Goal: Information Seeking & Learning: Learn about a topic

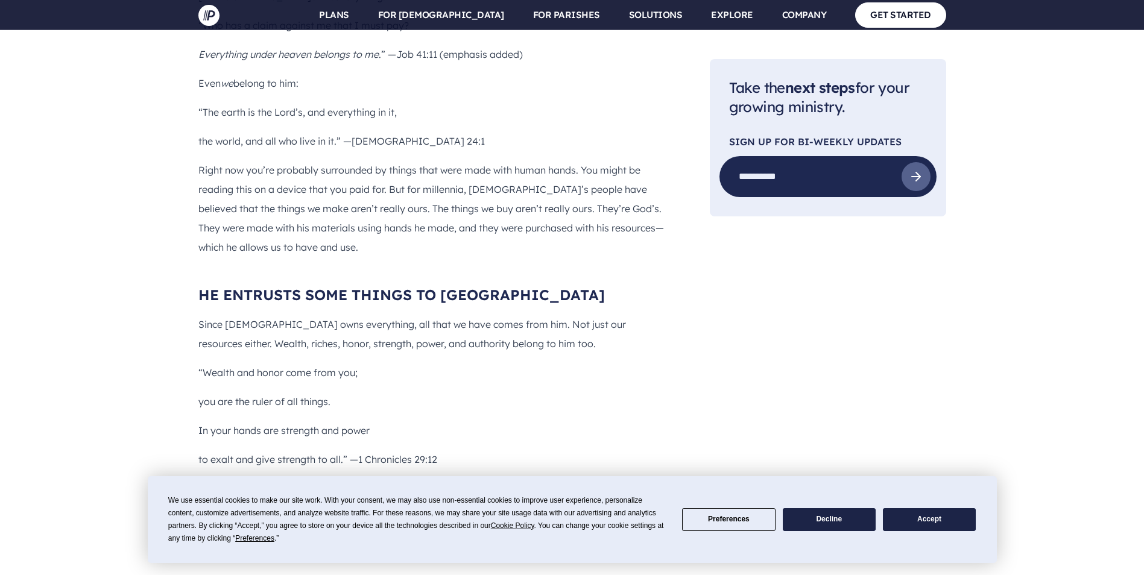
scroll to position [1989, 0]
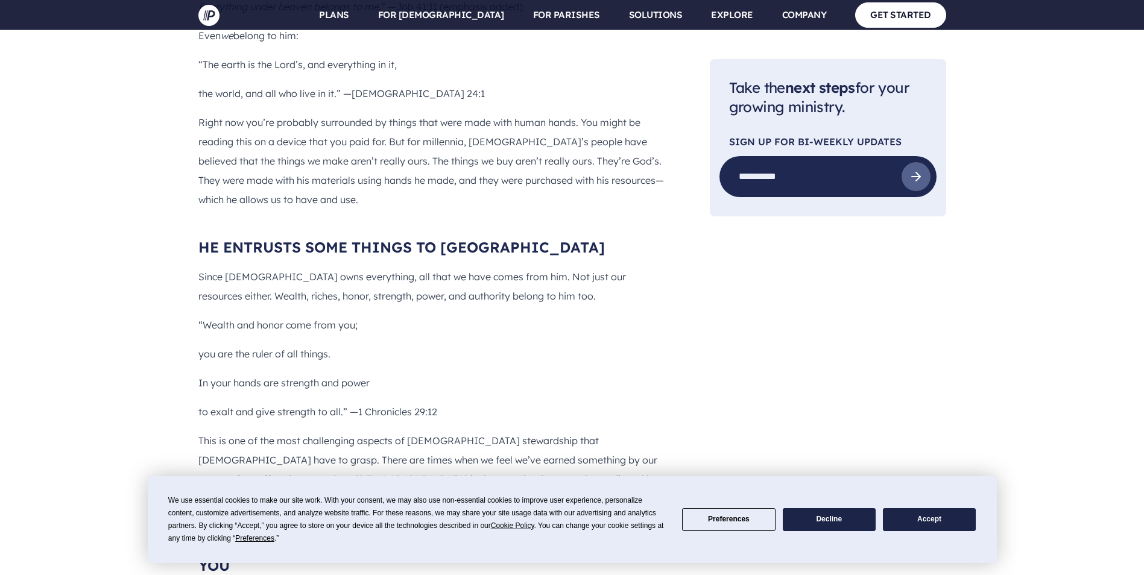
click at [406, 402] on p "to exalt and give strength to all.” —1 Chronicles 29:12" at bounding box center [434, 411] width 473 height 19
drag, startPoint x: 406, startPoint y: 212, endPoint x: 445, endPoint y: 213, distance: 39.2
click at [443, 402] on p "to exalt and give strength to all.” —1 Chronicles 29:12" at bounding box center [434, 411] width 473 height 19
drag, startPoint x: 438, startPoint y: 211, endPoint x: 357, endPoint y: 216, distance: 80.9
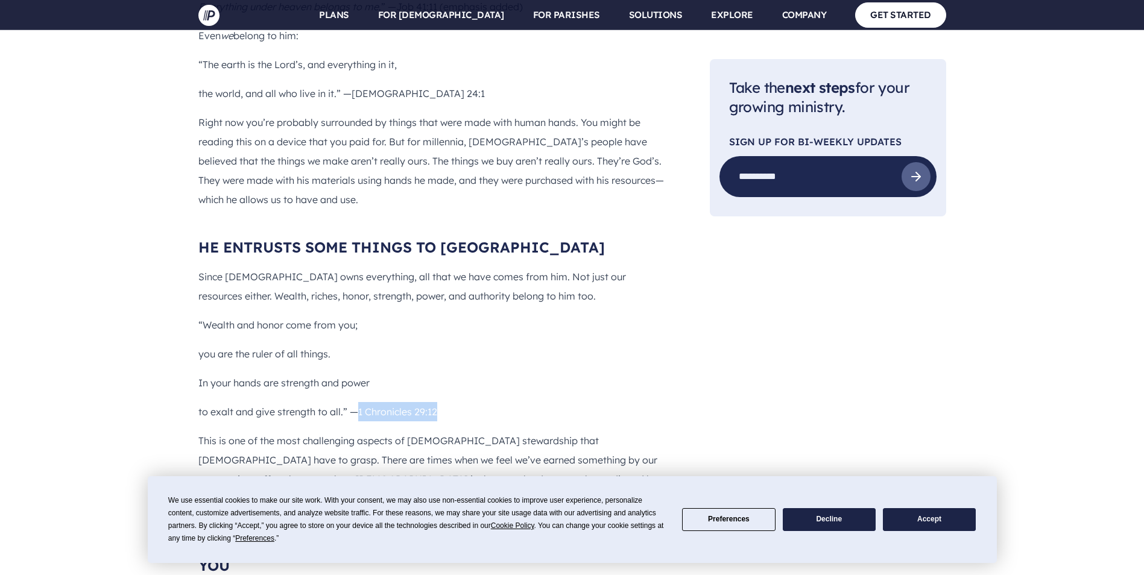
click at [357, 402] on p "to exalt and give strength to all.” —1 Chronicles 29:12" at bounding box center [434, 411] width 473 height 19
drag, startPoint x: 357, startPoint y: 216, endPoint x: 405, endPoint y: 207, distance: 49.1
click at [324, 431] on p "This is one of the most challenging aspects of [DEMOGRAPHIC_DATA] stewardship t…" at bounding box center [434, 469] width 473 height 77
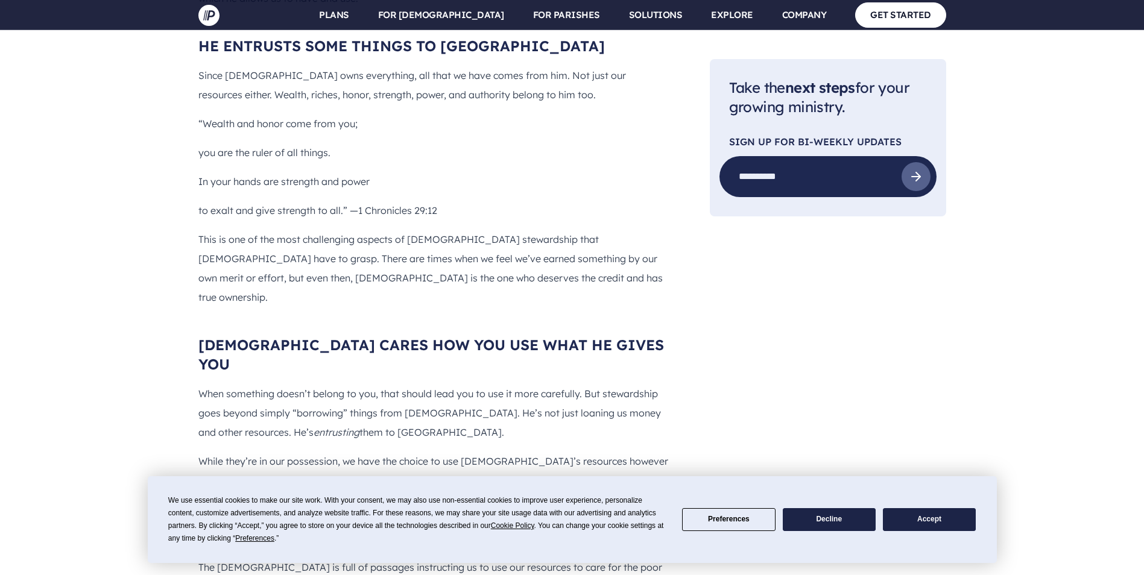
scroll to position [2170, 0]
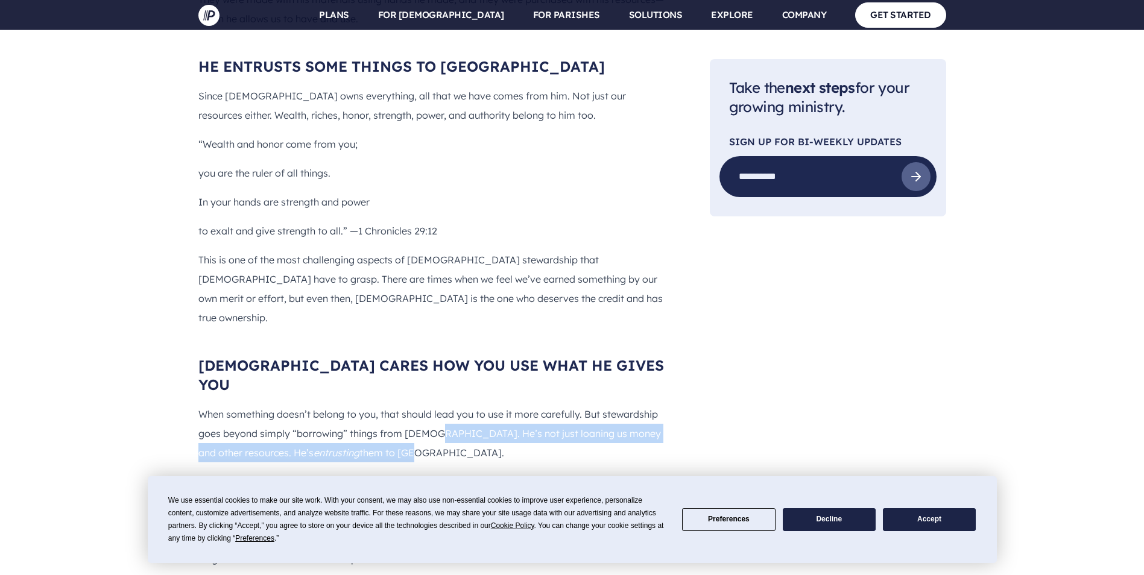
drag, startPoint x: 436, startPoint y: 190, endPoint x: 576, endPoint y: 207, distance: 140.9
click at [576, 404] on p "When something doesn’t belong to you, that should lead you to use it more caref…" at bounding box center [434, 433] width 473 height 58
drag, startPoint x: 576, startPoint y: 207, endPoint x: 561, endPoint y: 212, distance: 15.8
click at [561, 404] on p "When something doesn’t belong to you, that should lead you to use it more caref…" at bounding box center [434, 433] width 473 height 58
drag, startPoint x: 426, startPoint y: 191, endPoint x: 542, endPoint y: 215, distance: 118.8
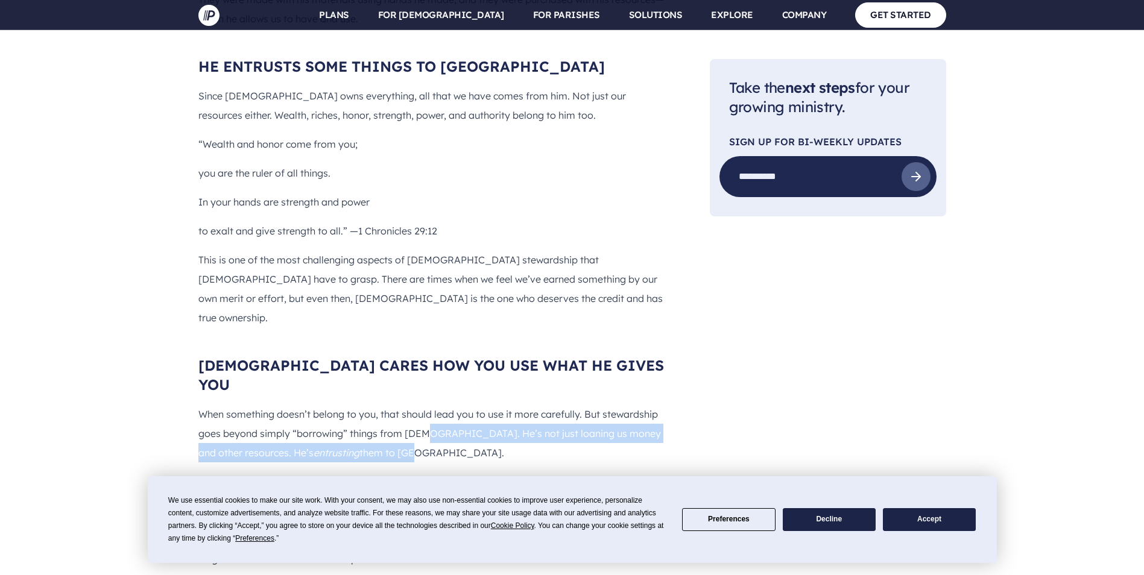
click at [542, 404] on p "When something doesn’t belong to you, that should lead you to use it more caref…" at bounding box center [434, 433] width 473 height 58
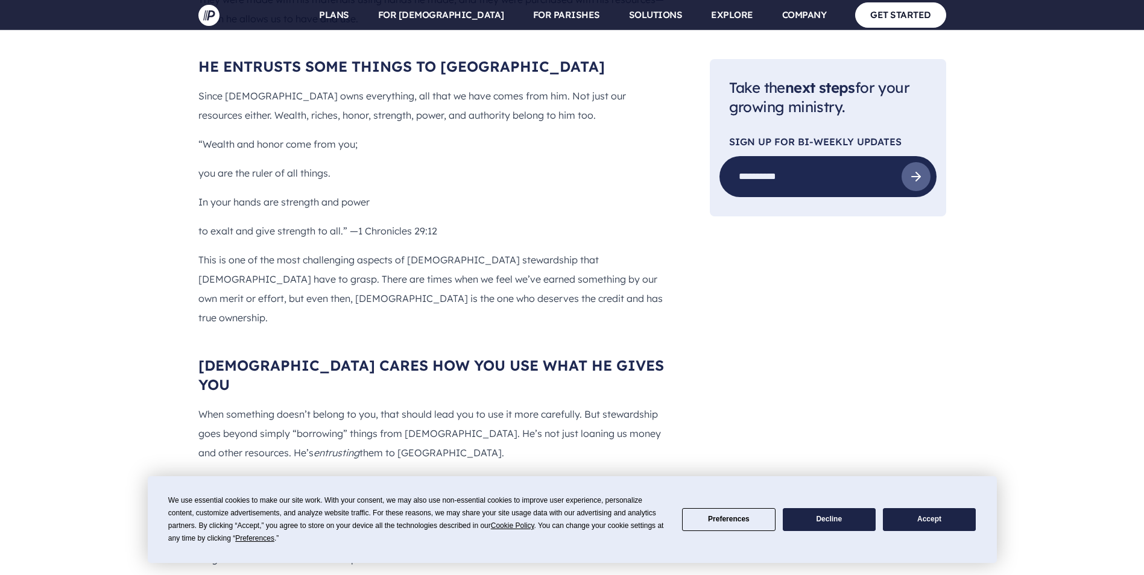
click at [220, 472] on p "While they’re in our possession, we have the choice to use [DEMOGRAPHIC_DATA]’s…" at bounding box center [434, 520] width 473 height 96
drag, startPoint x: 220, startPoint y: 257, endPoint x: 172, endPoint y: 269, distance: 49.1
drag, startPoint x: 172, startPoint y: 269, endPoint x: 265, endPoint y: 319, distance: 104.9
click at [265, 472] on p "While they’re in our possession, we have the choice to use [DEMOGRAPHIC_DATA]’s…" at bounding box center [434, 520] width 473 height 96
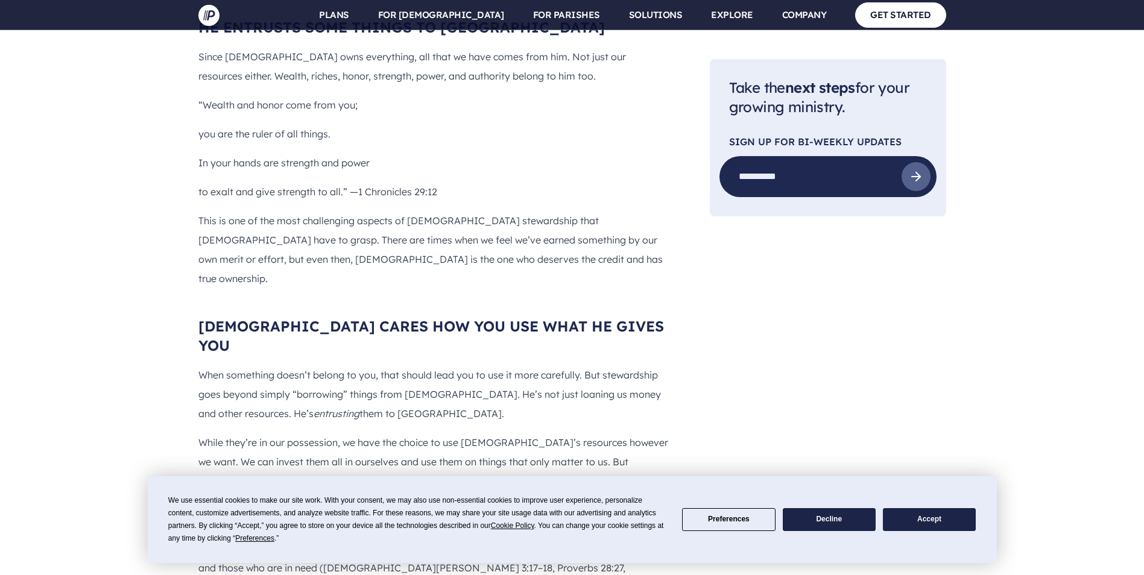
scroll to position [2230, 0]
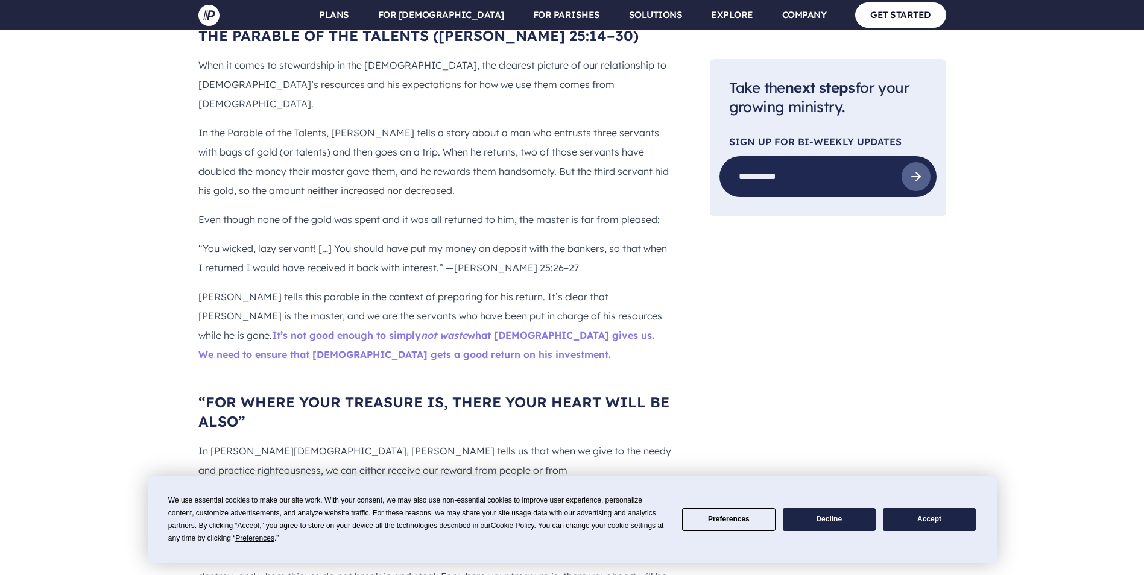
scroll to position [3255, 0]
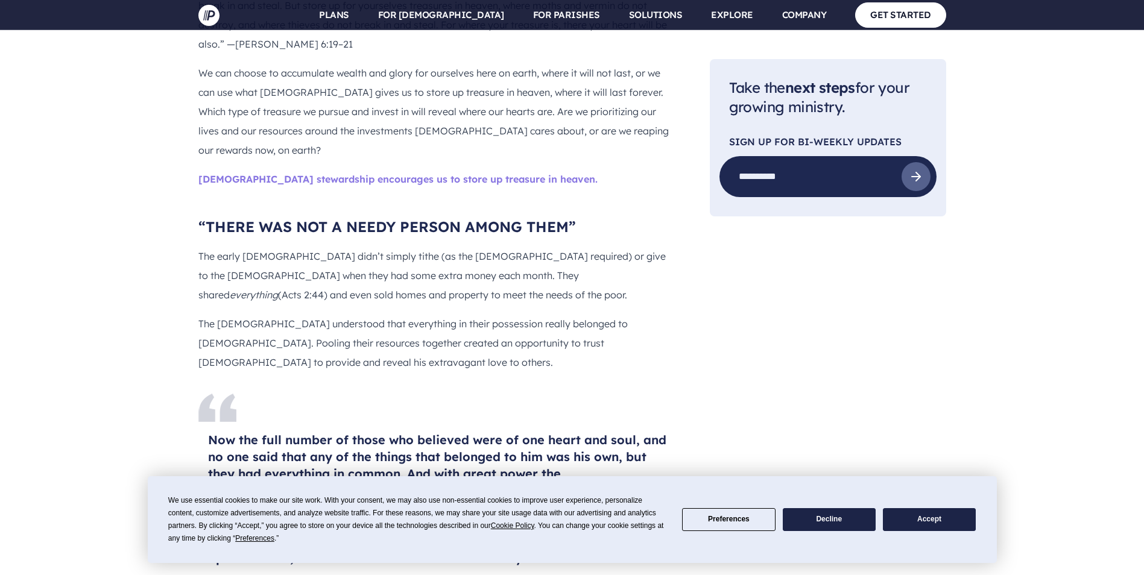
scroll to position [3798, 0]
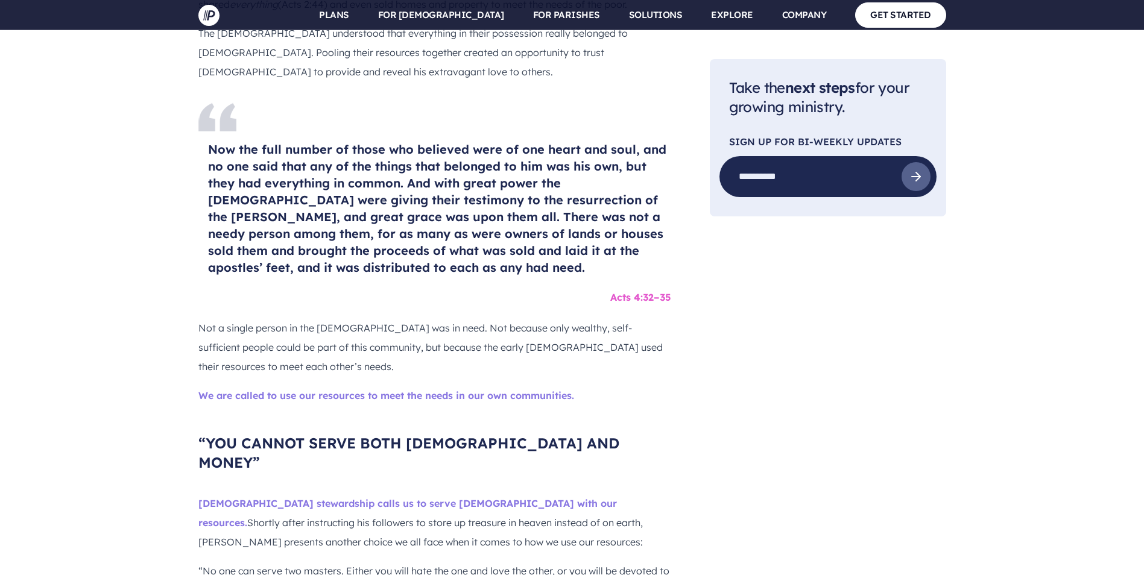
scroll to position [4039, 0]
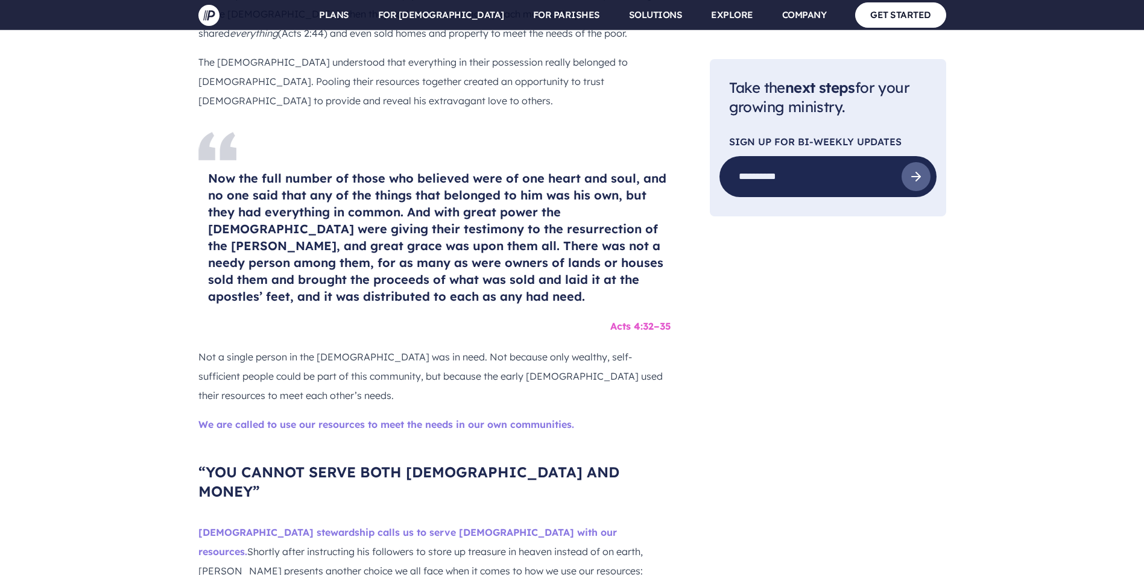
drag, startPoint x: 218, startPoint y: 283, endPoint x: 339, endPoint y: 309, distance: 123.9
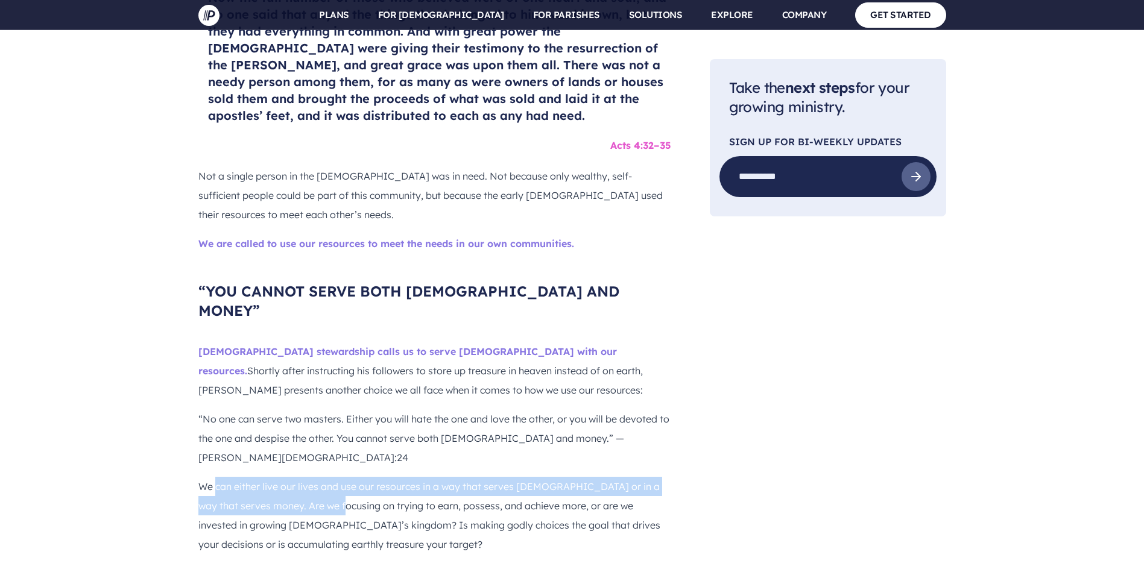
scroll to position [4280, 0]
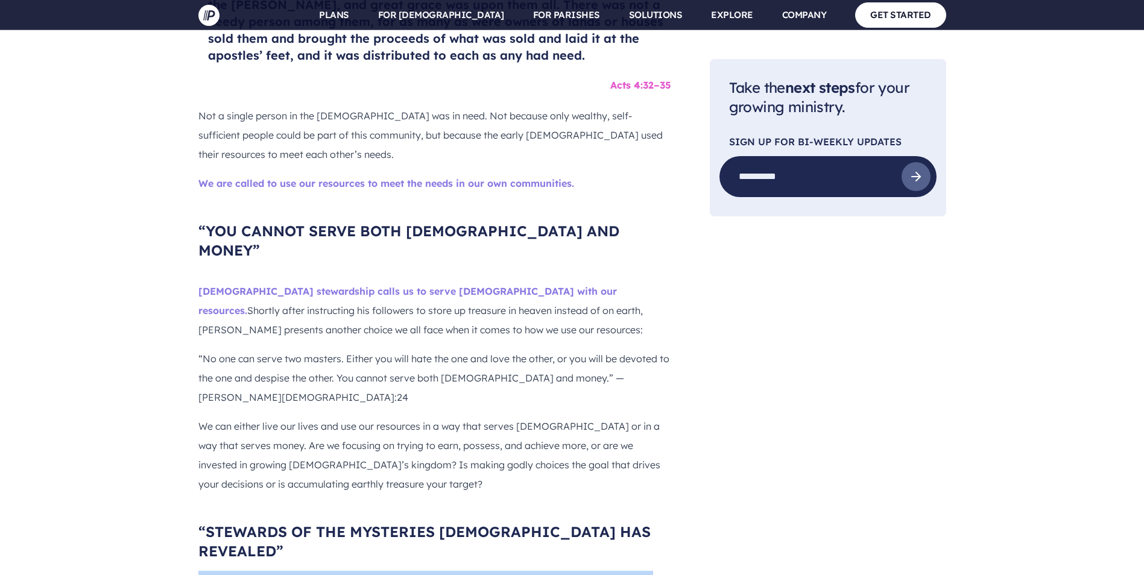
drag, startPoint x: 196, startPoint y: 184, endPoint x: 374, endPoint y: 247, distance: 188.8
drag, startPoint x: 399, startPoint y: 254, endPoint x: 441, endPoint y: 298, distance: 60.5
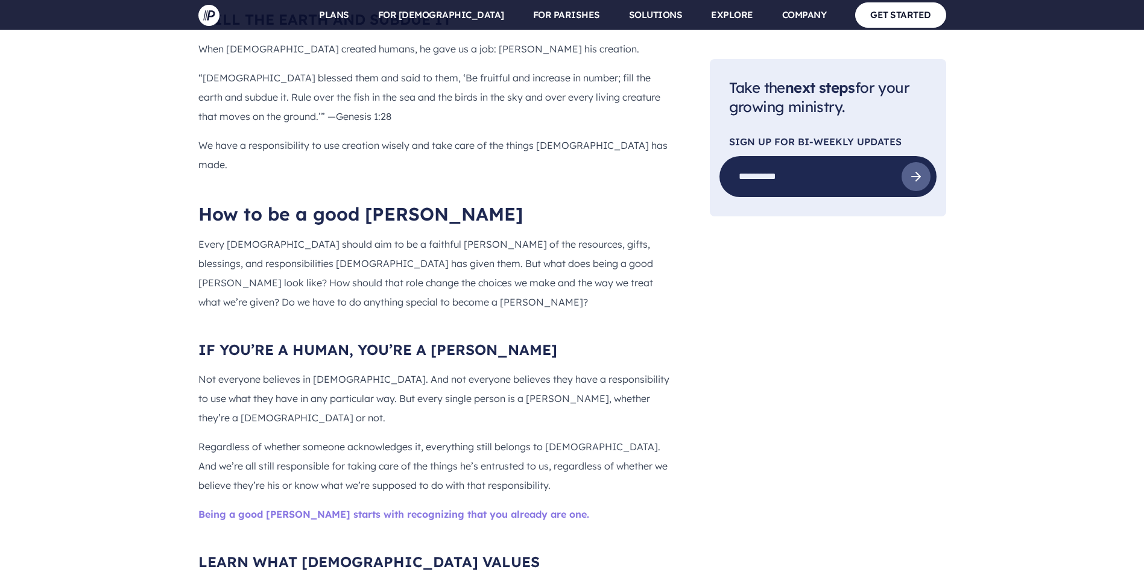
scroll to position [5365, 0]
drag, startPoint x: 197, startPoint y: 119, endPoint x: 194, endPoint y: 110, distance: 10.3
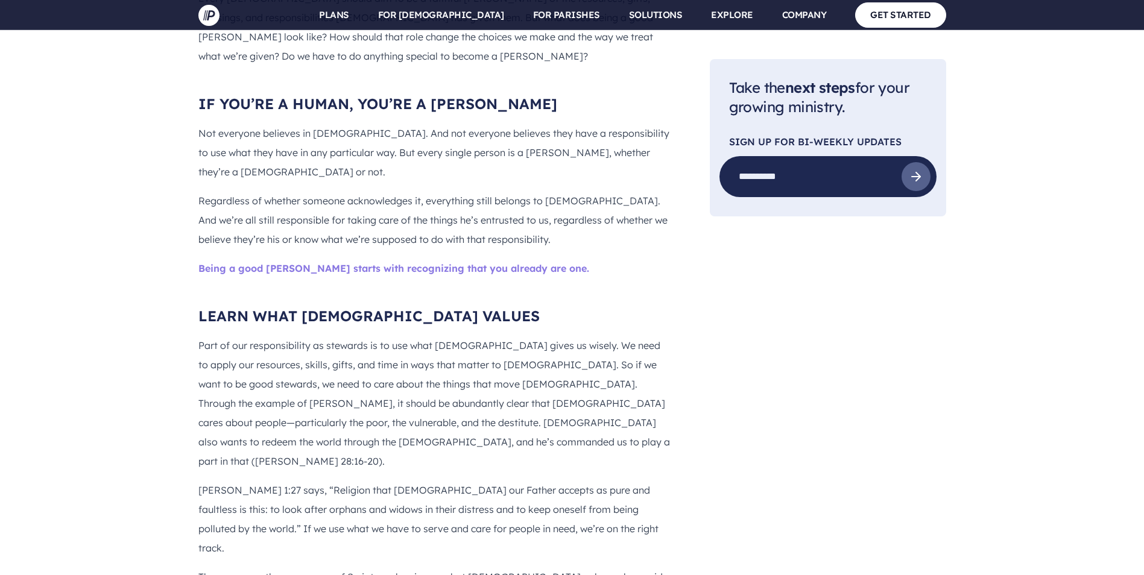
scroll to position [5546, 0]
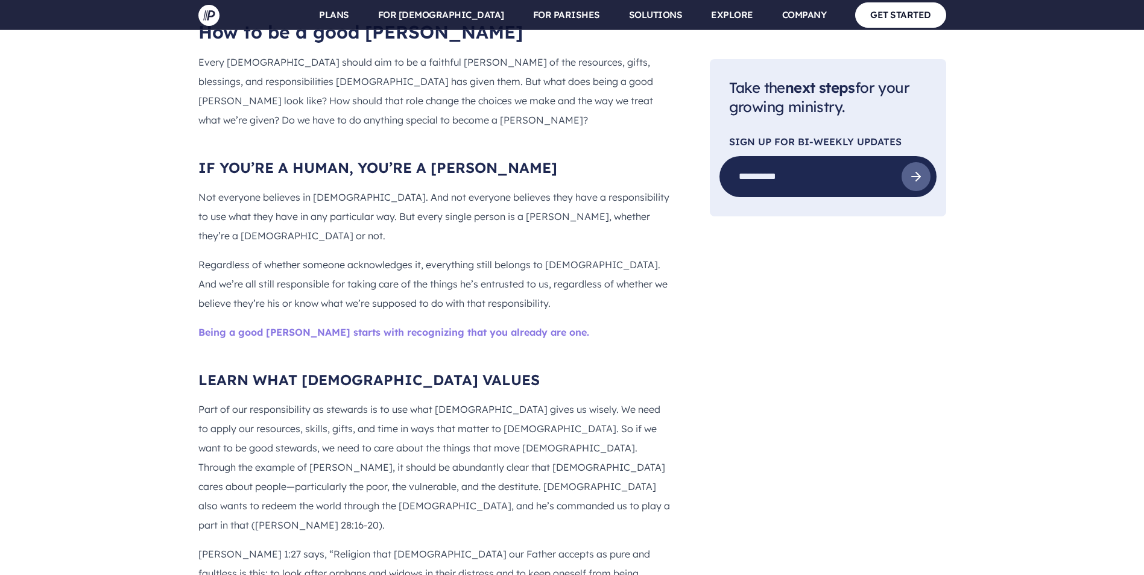
drag, startPoint x: 397, startPoint y: 267, endPoint x: 202, endPoint y: 222, distance: 200.3
drag, startPoint x: 389, startPoint y: 329, endPoint x: 175, endPoint y: 232, distance: 234.7
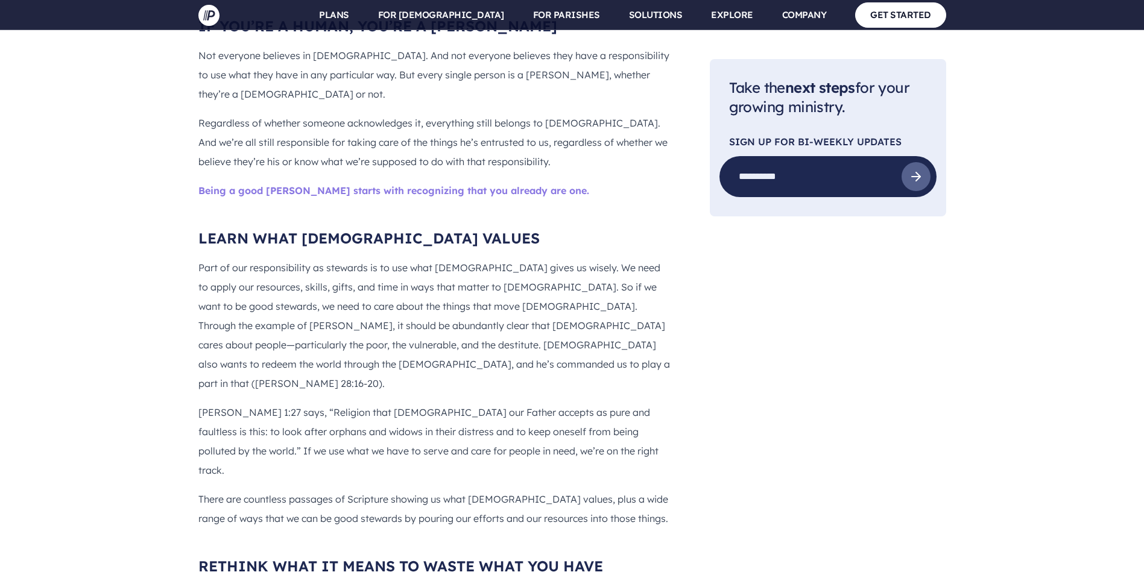
scroll to position [5667, 0]
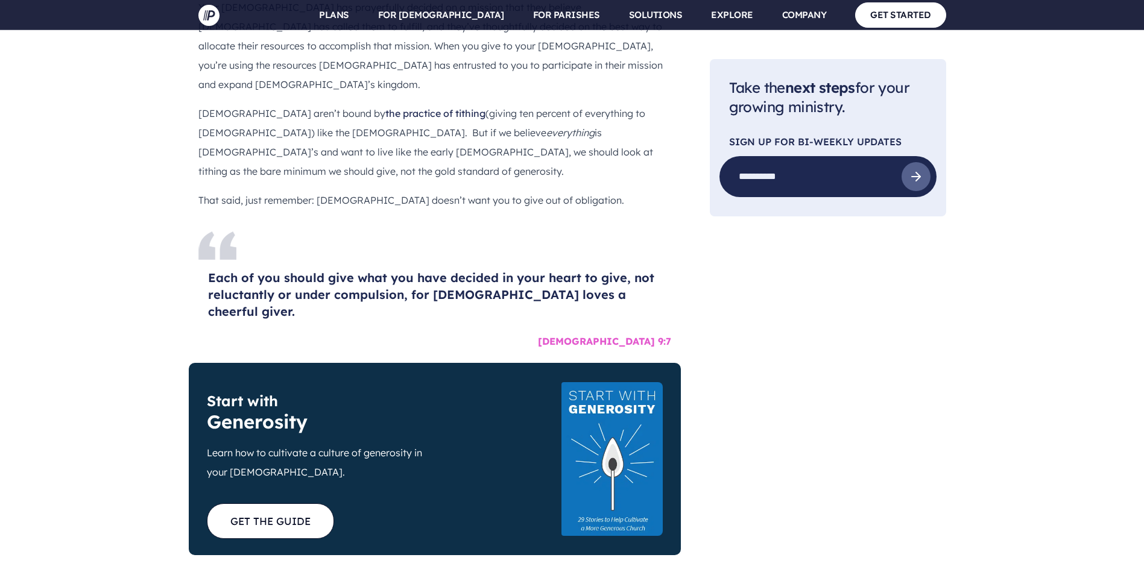
scroll to position [6691, 0]
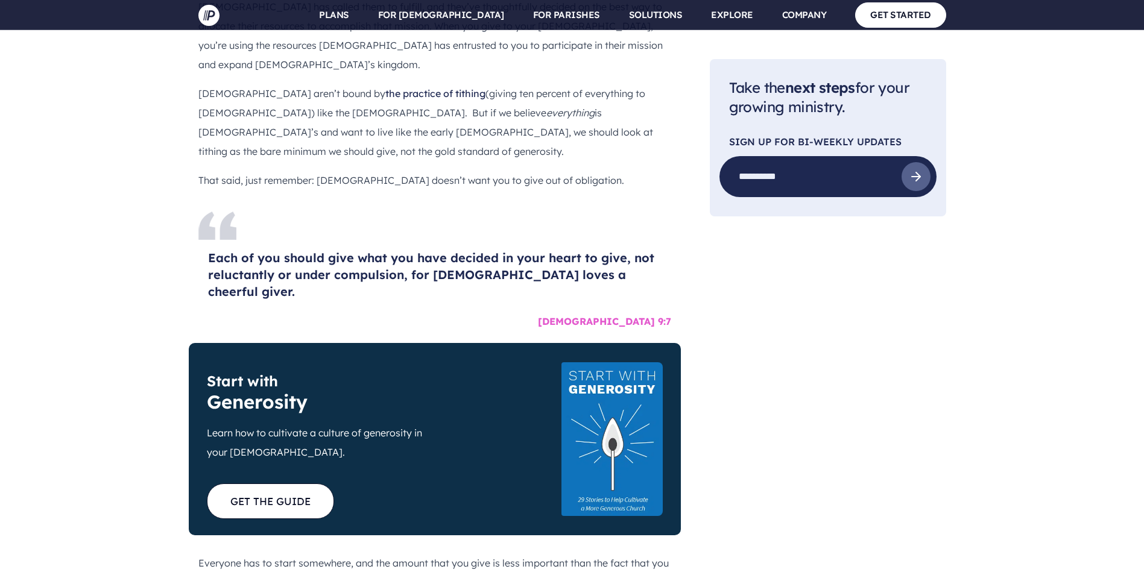
drag, startPoint x: 515, startPoint y: 303, endPoint x: 212, endPoint y: 154, distance: 338.1
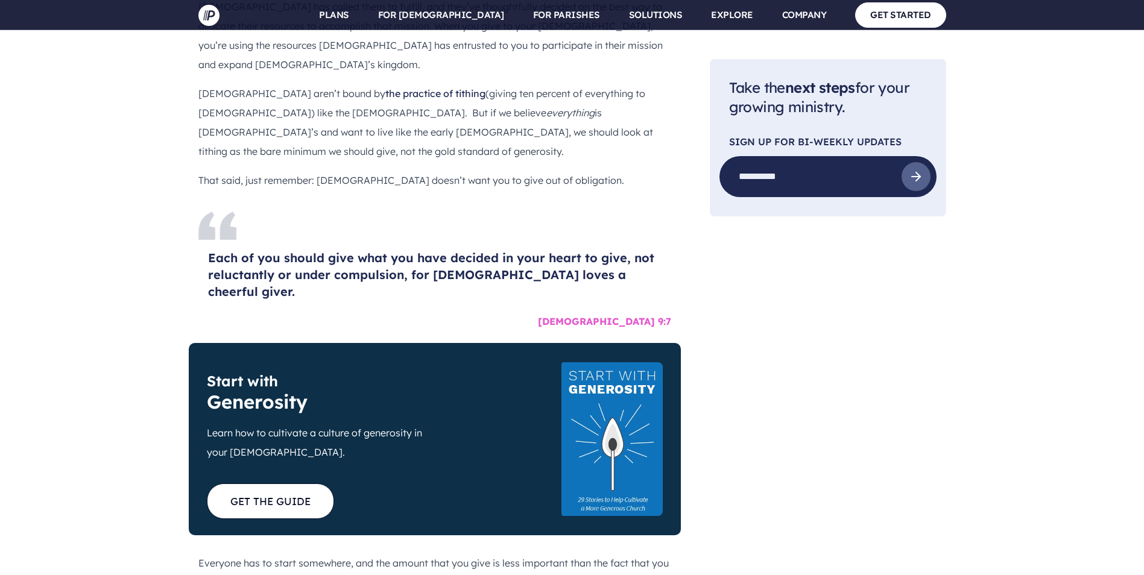
drag, startPoint x: 514, startPoint y: 305, endPoint x: 193, endPoint y: 105, distance: 378.2
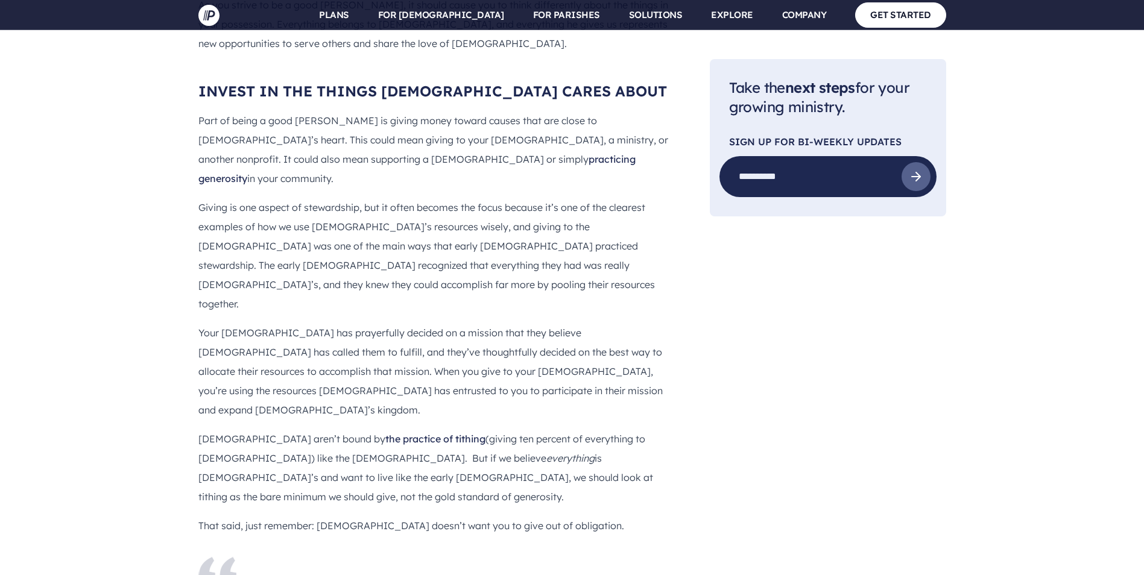
scroll to position [6366, 0]
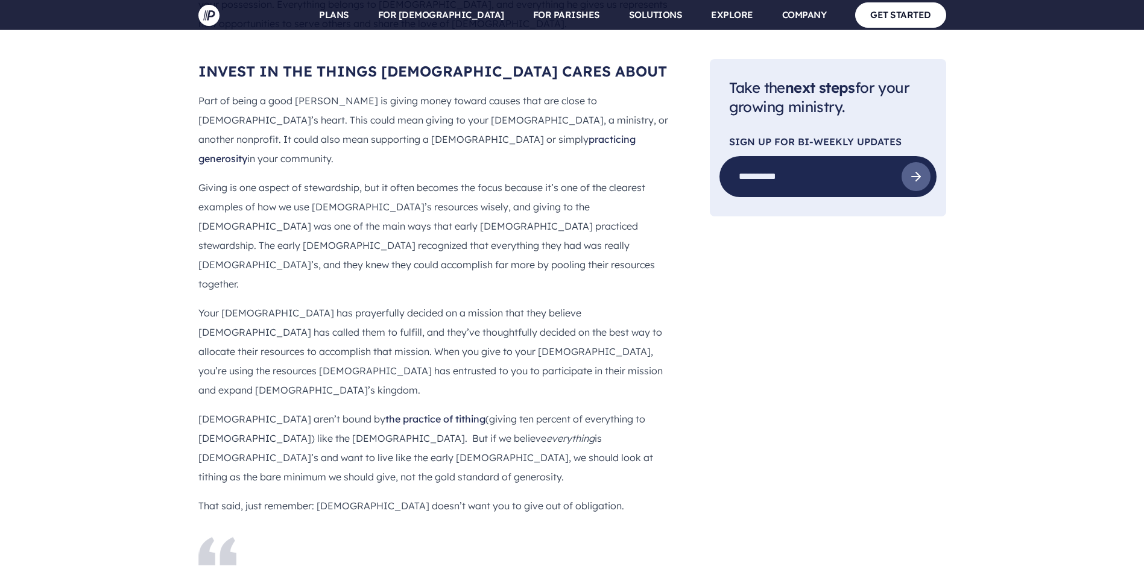
drag, startPoint x: 364, startPoint y: 426, endPoint x: 199, endPoint y: 270, distance: 226.4
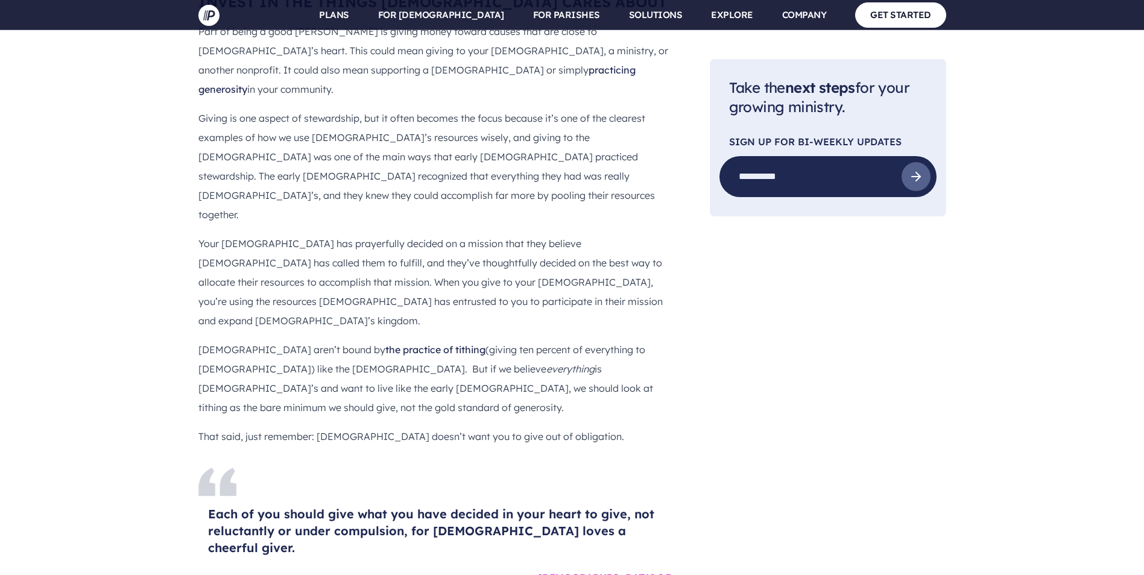
scroll to position [6426, 0]
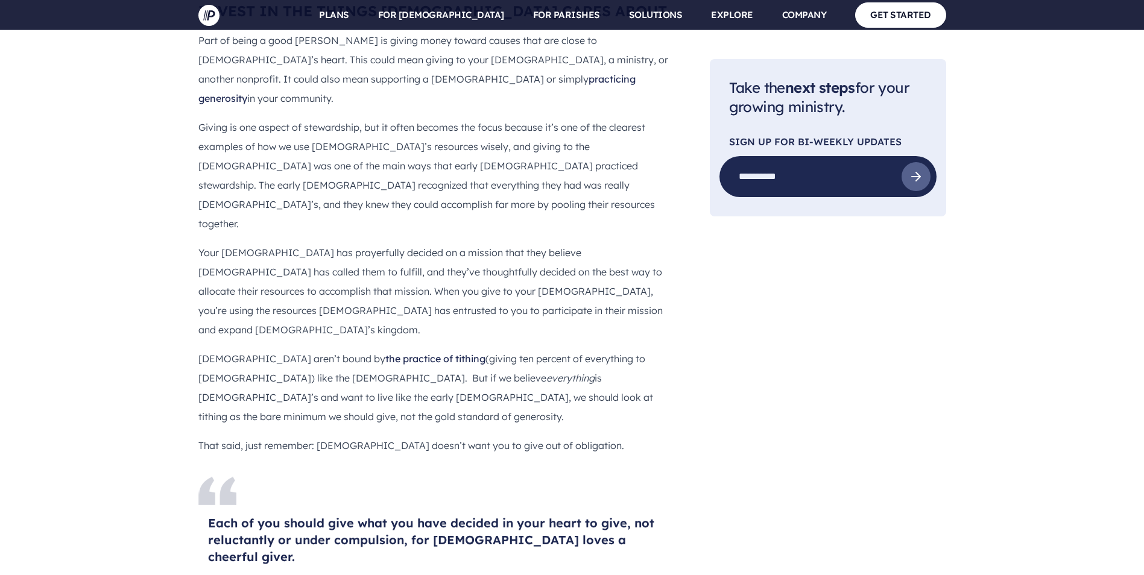
drag, startPoint x: 359, startPoint y: 360, endPoint x: 198, endPoint y: 200, distance: 227.6
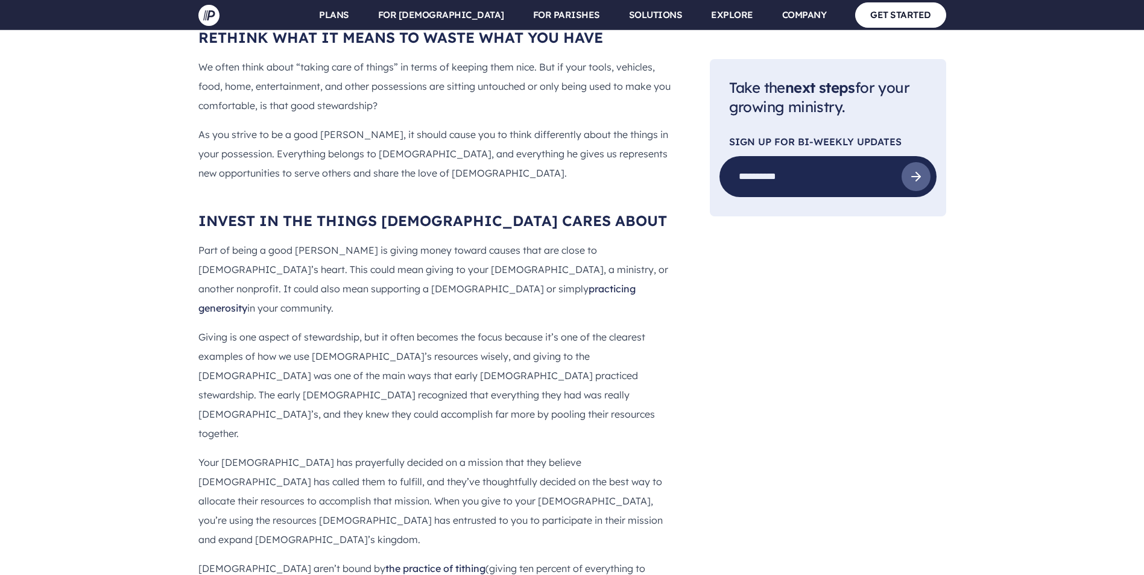
scroll to position [6245, 0]
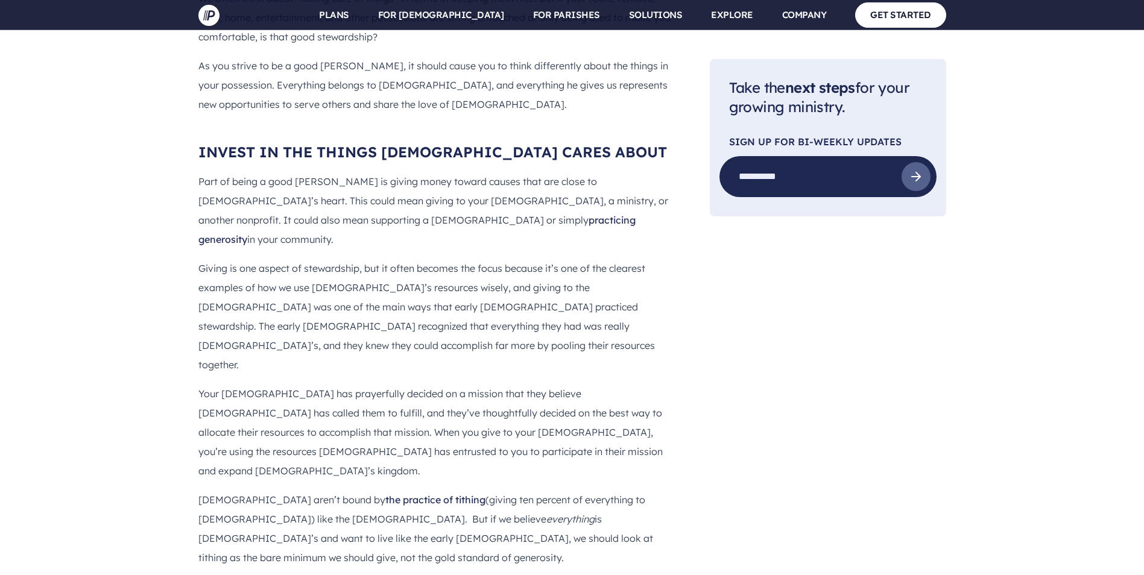
scroll to position [6306, 0]
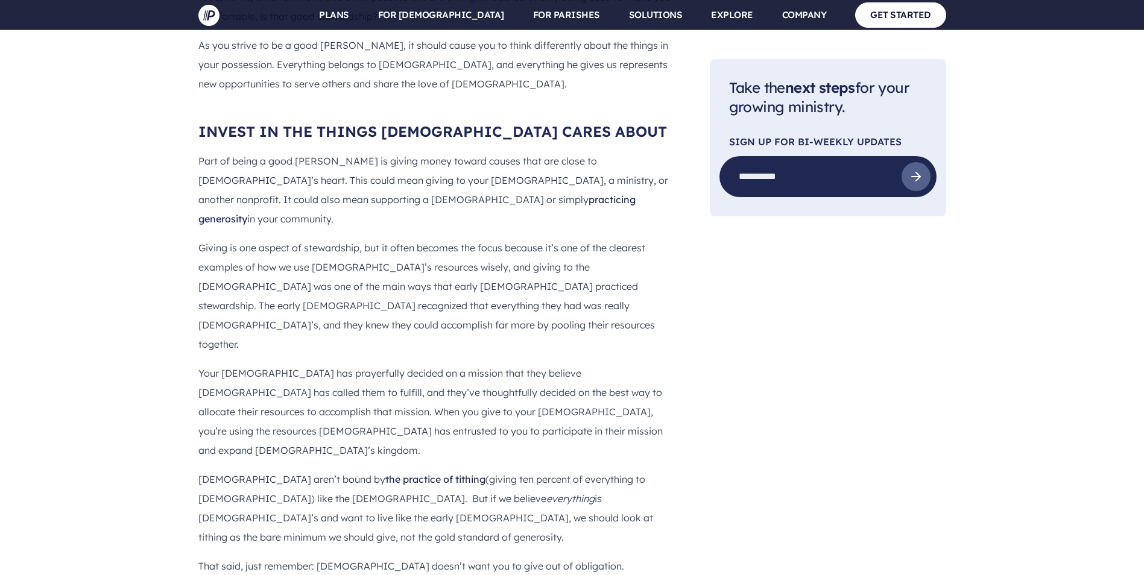
drag, startPoint x: 356, startPoint y: 484, endPoint x: 578, endPoint y: 388, distance: 241.7
drag, startPoint x: 578, startPoint y: 388, endPoint x: 708, endPoint y: 392, distance: 130.9
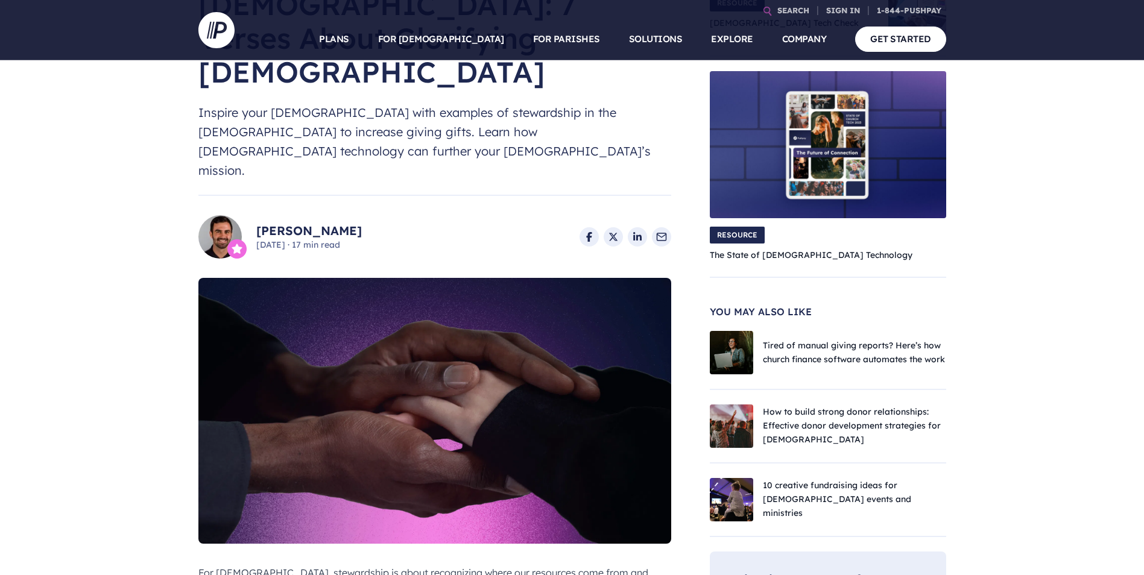
scroll to position [261, 0]
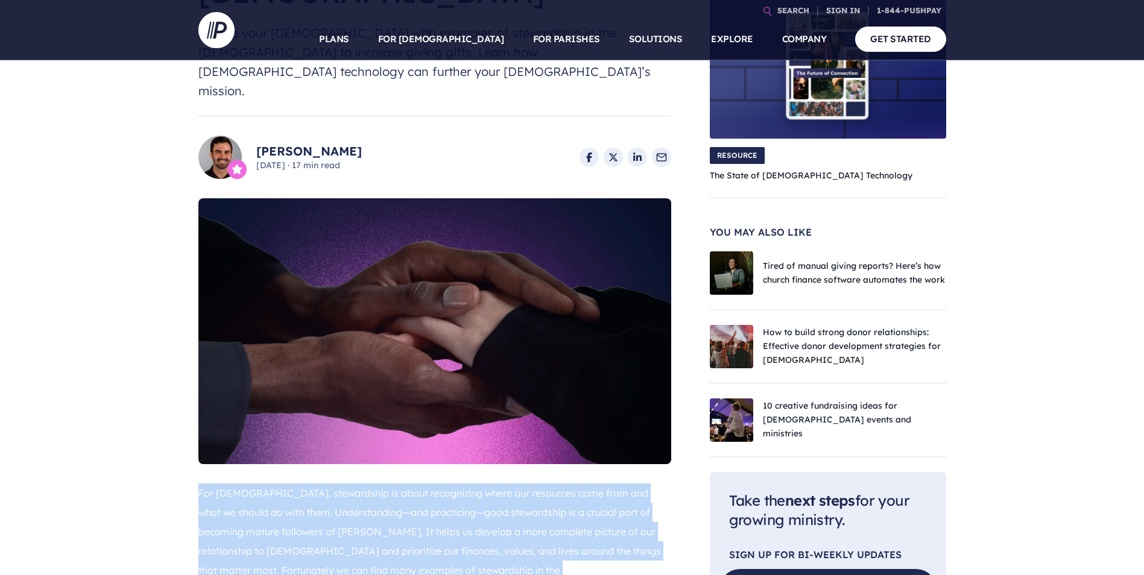
drag, startPoint x: 361, startPoint y: 363, endPoint x: 180, endPoint y: 391, distance: 183.6
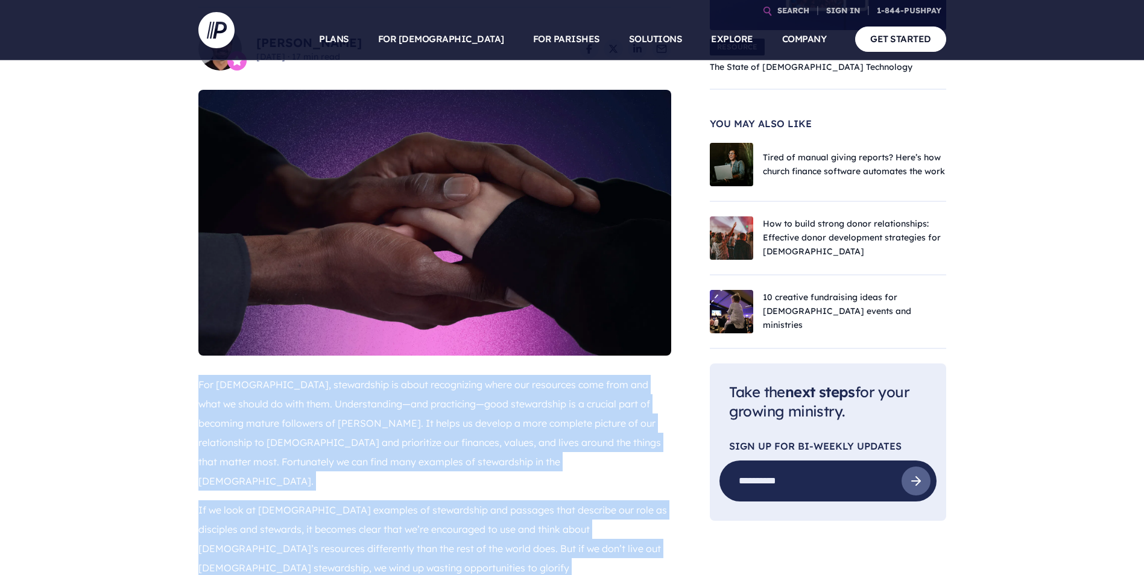
scroll to position [362, 0]
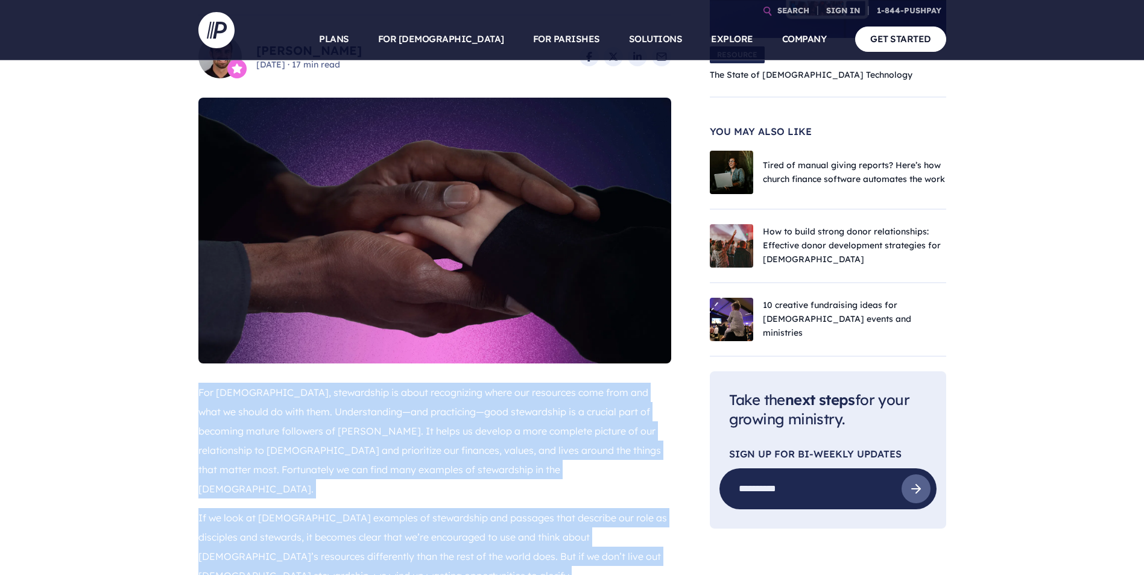
copy div "Lor Ipsumdolor, sitametcons ad elits doeiusmodte incid utl etdolorem aliq enim …"
